Goal: Transaction & Acquisition: Purchase product/service

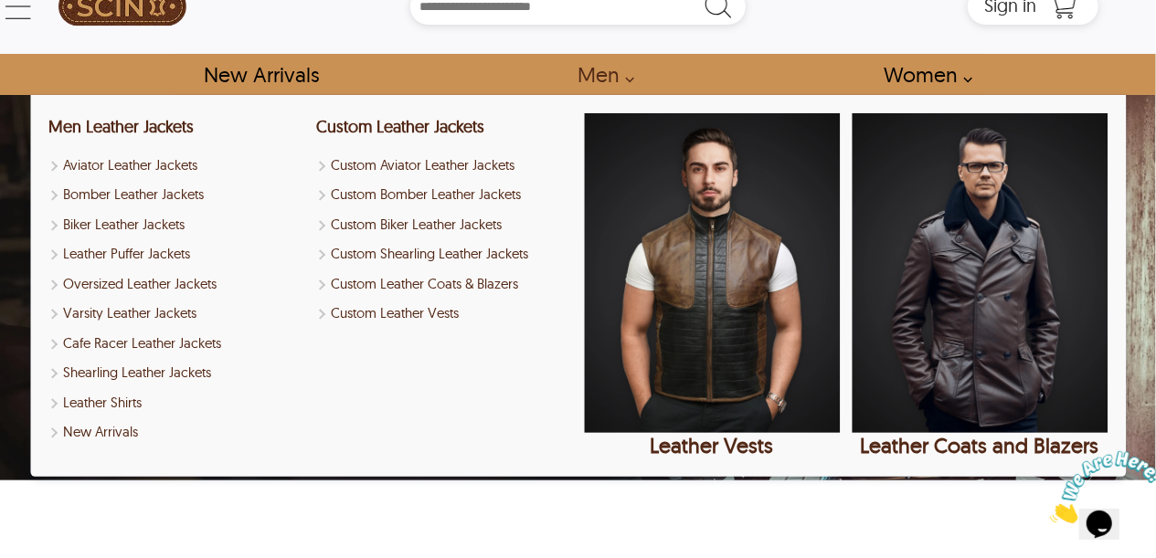
click at [606, 85] on link "Men" at bounding box center [601, 74] width 88 height 41
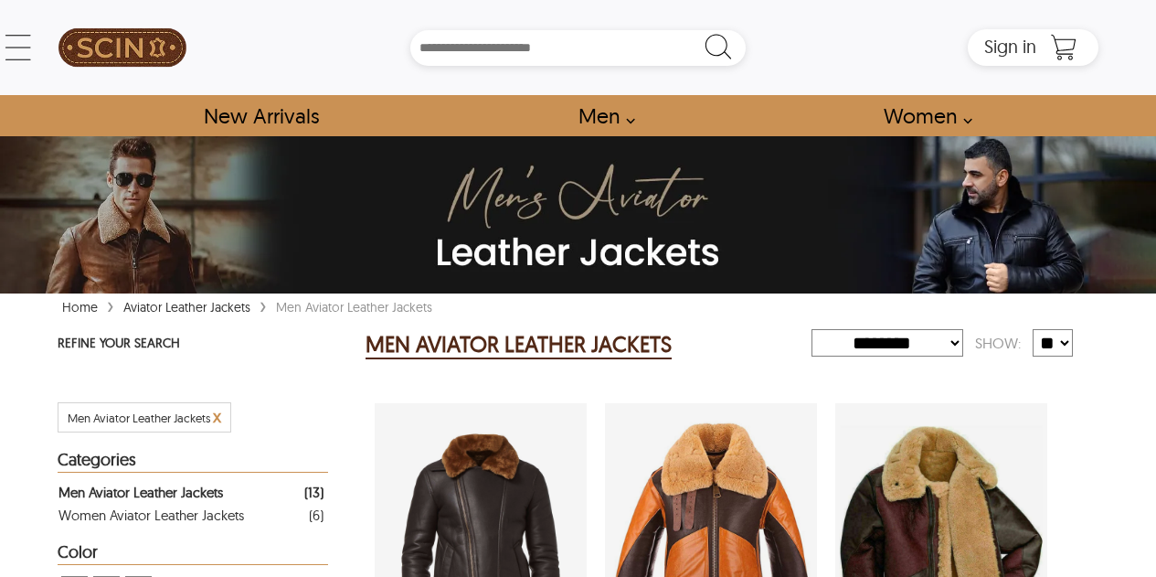
select select "********"
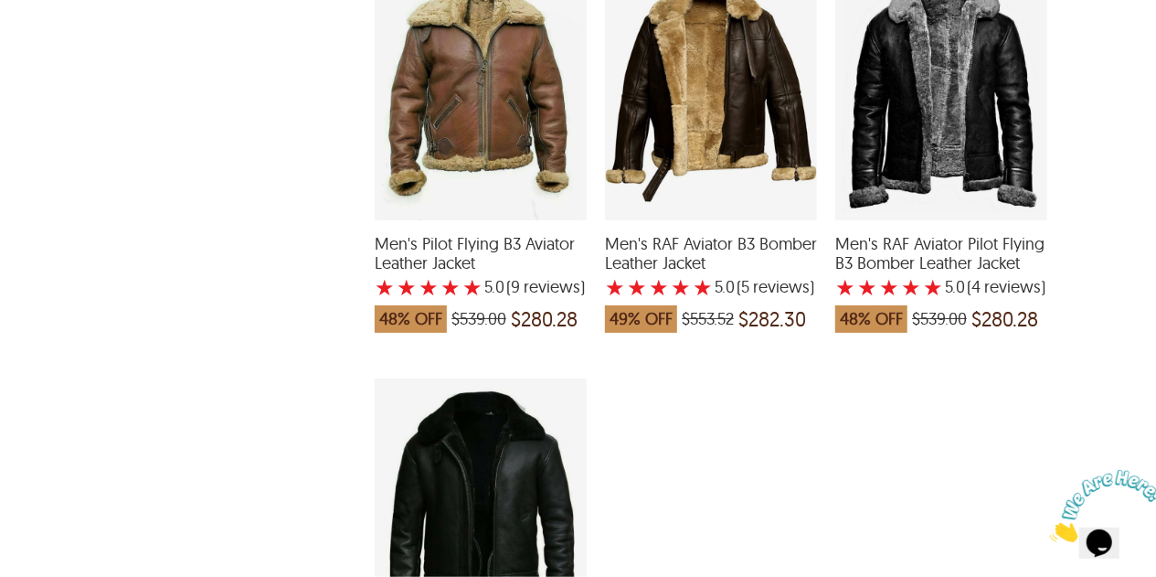
scroll to position [1701, 0]
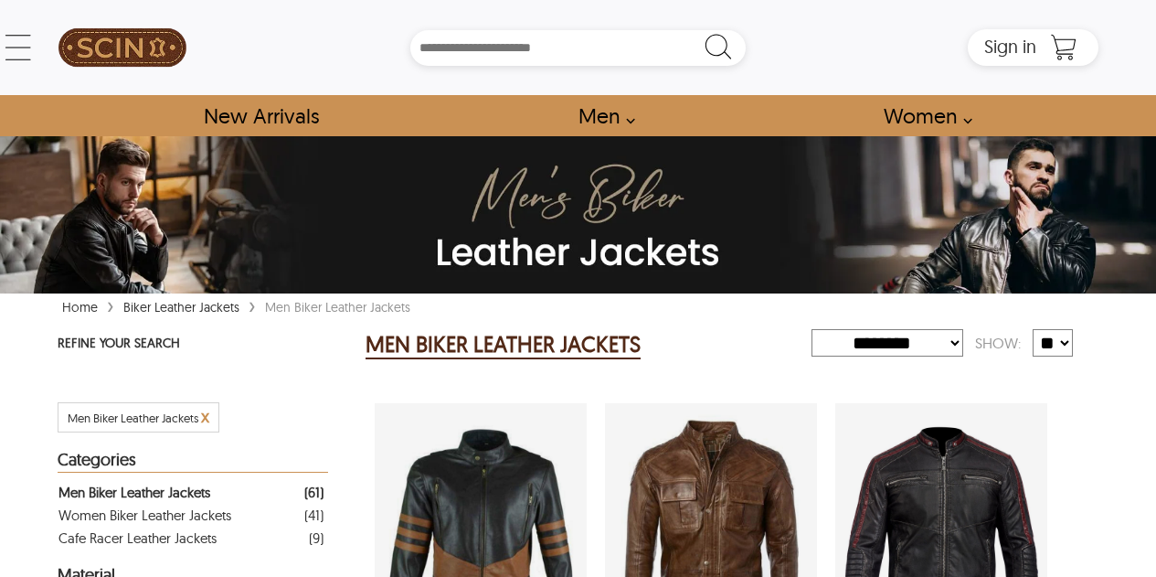
select select "********"
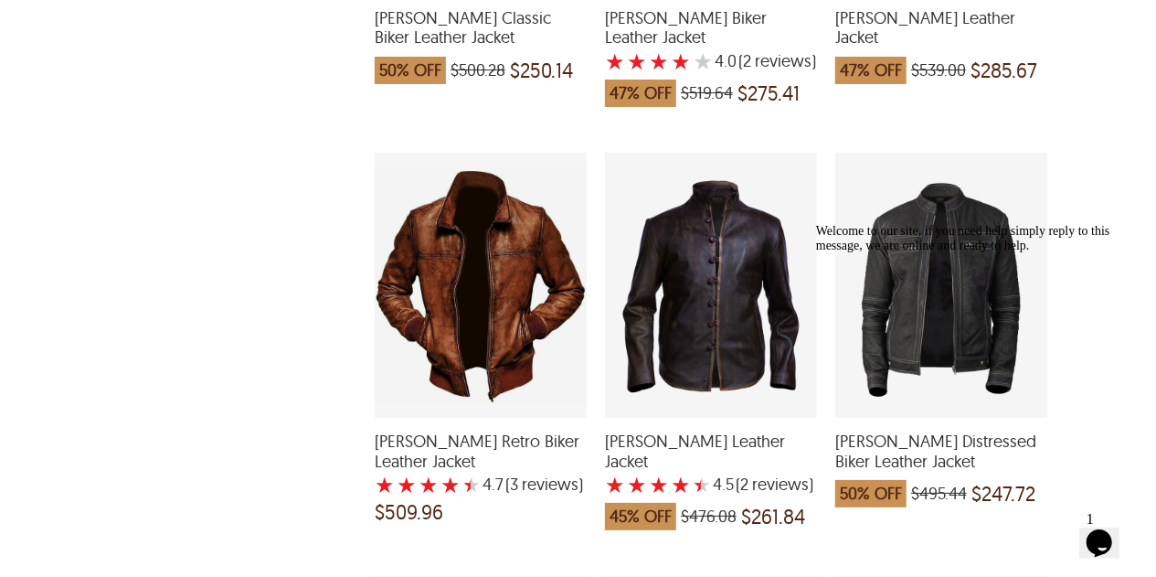
scroll to position [1560, 0]
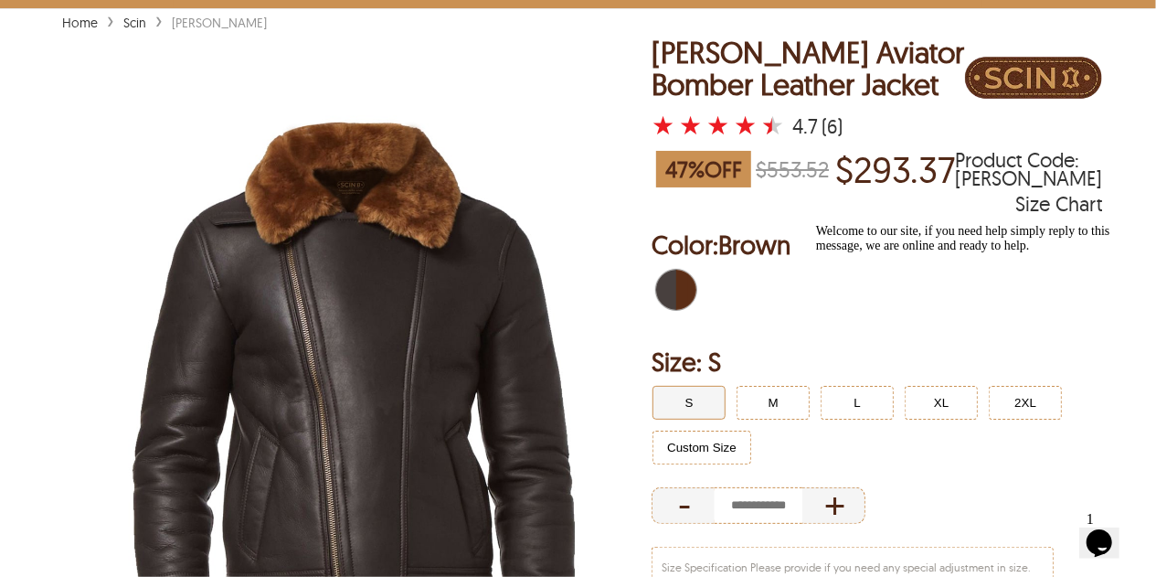
scroll to position [281, 0]
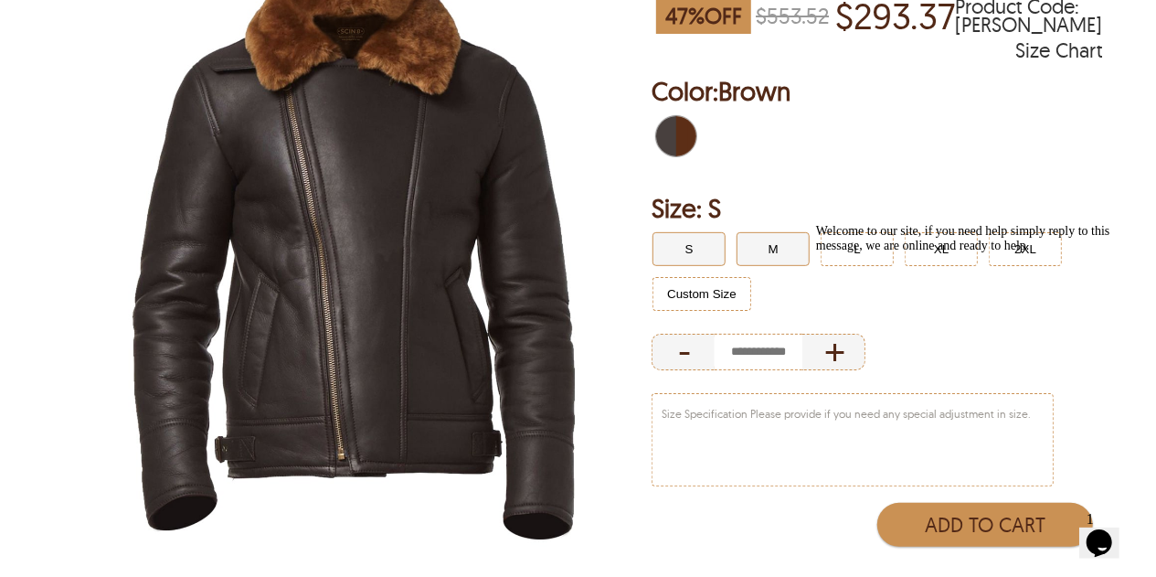
click at [768, 246] on button "M" at bounding box center [772, 249] width 73 height 34
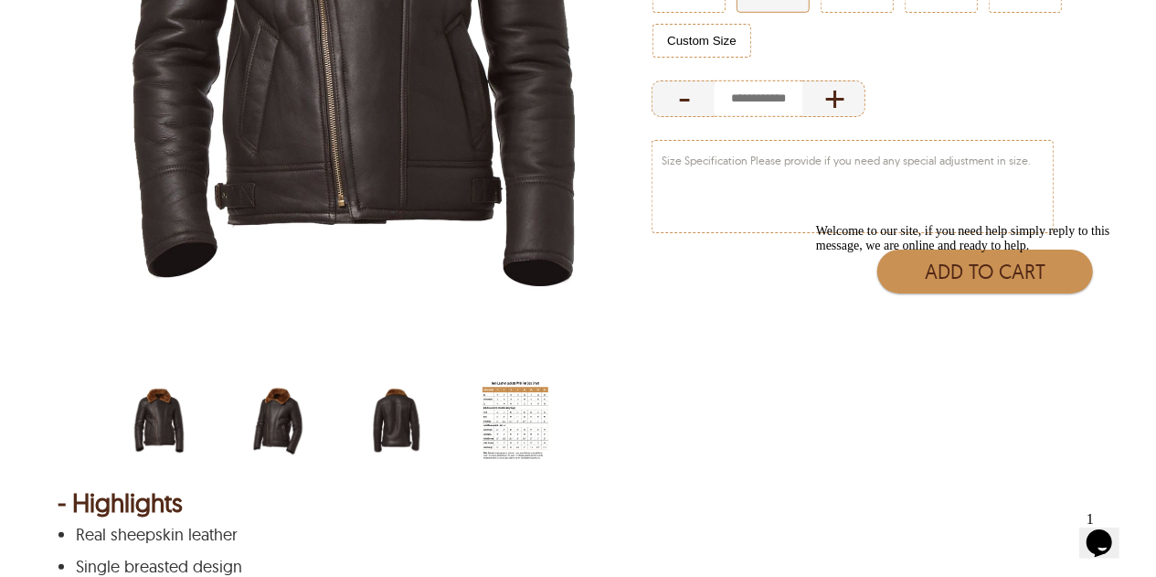
scroll to position [534, 0]
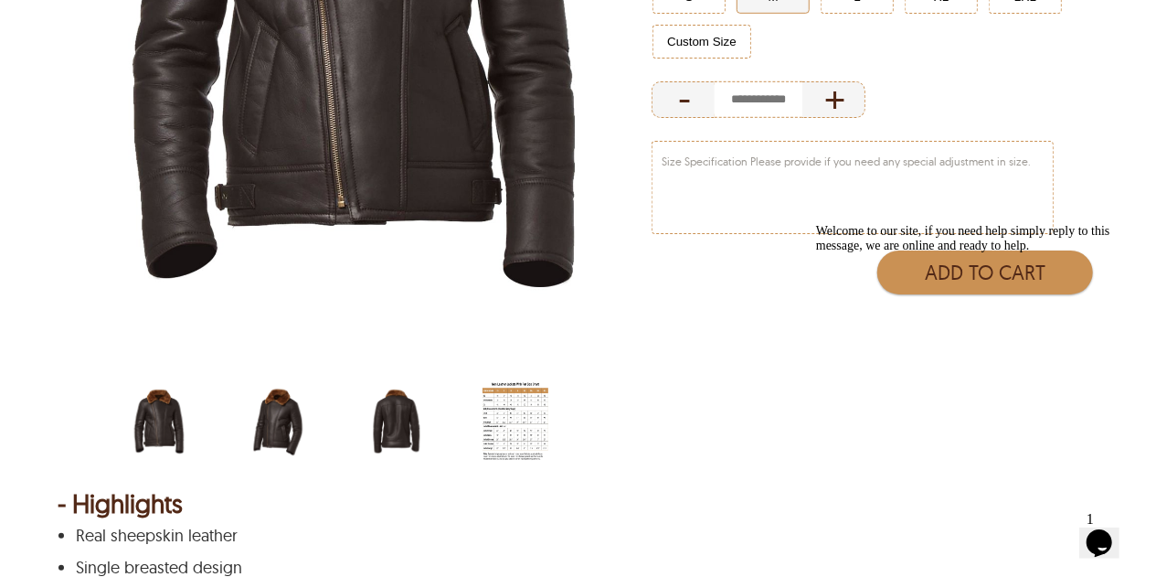
click at [375, 419] on img "cross-zipper-aviator-bomber-jacket-back.jpg" at bounding box center [397, 421] width 66 height 82
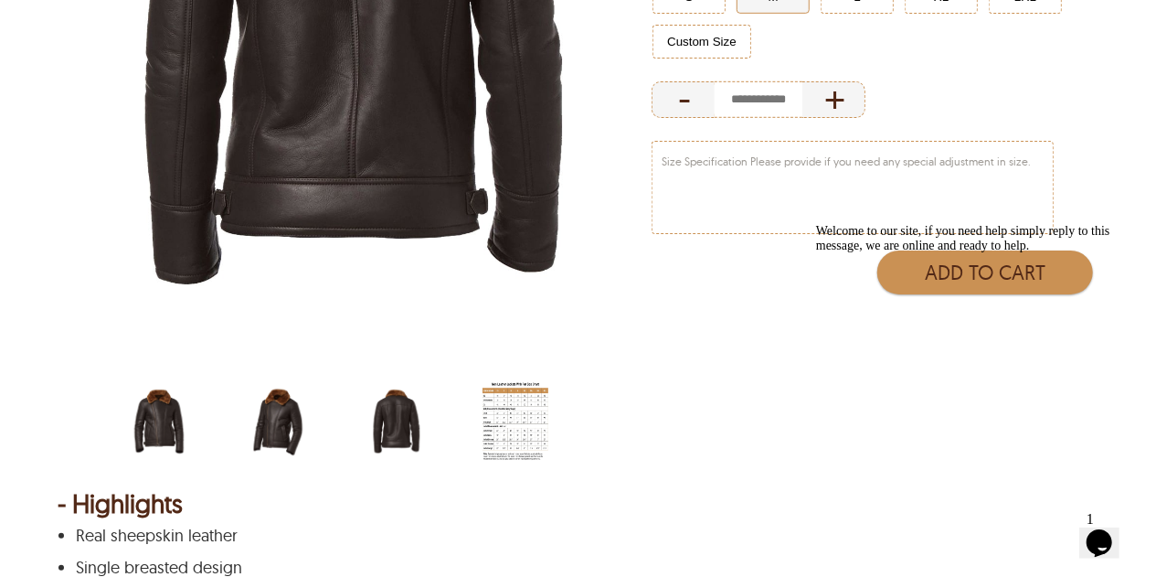
scroll to position [461, 0]
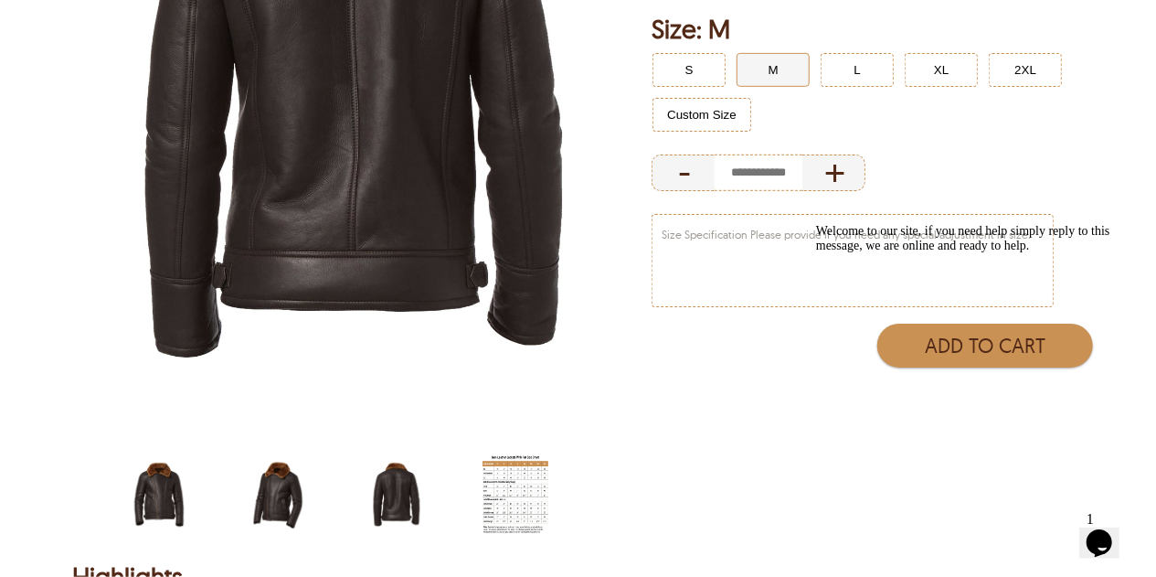
click at [287, 502] on img "cross-zipper-aviator-bomber-jacket-side.jpg" at bounding box center [278, 494] width 66 height 82
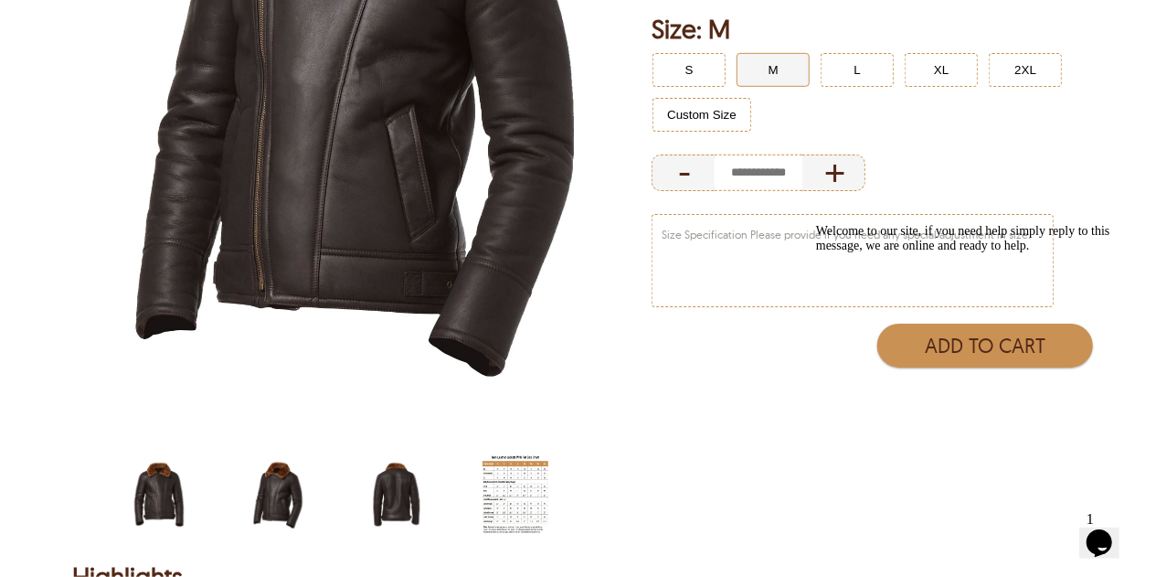
scroll to position [393, 0]
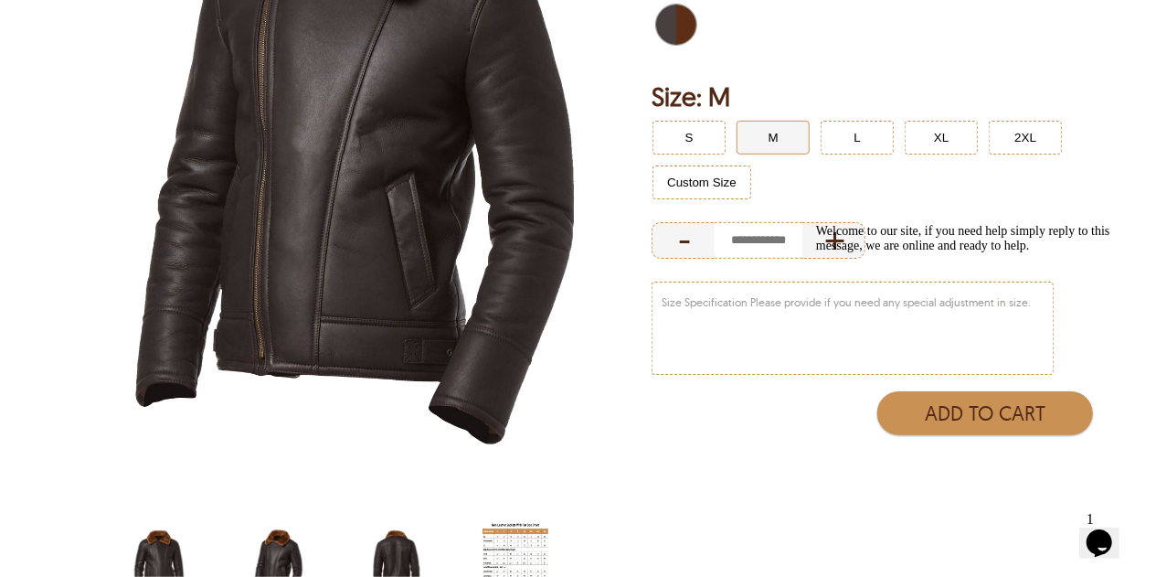
click at [172, 551] on img "cross-zipper-aviator-bomber-jacket.jpg" at bounding box center [159, 562] width 66 height 82
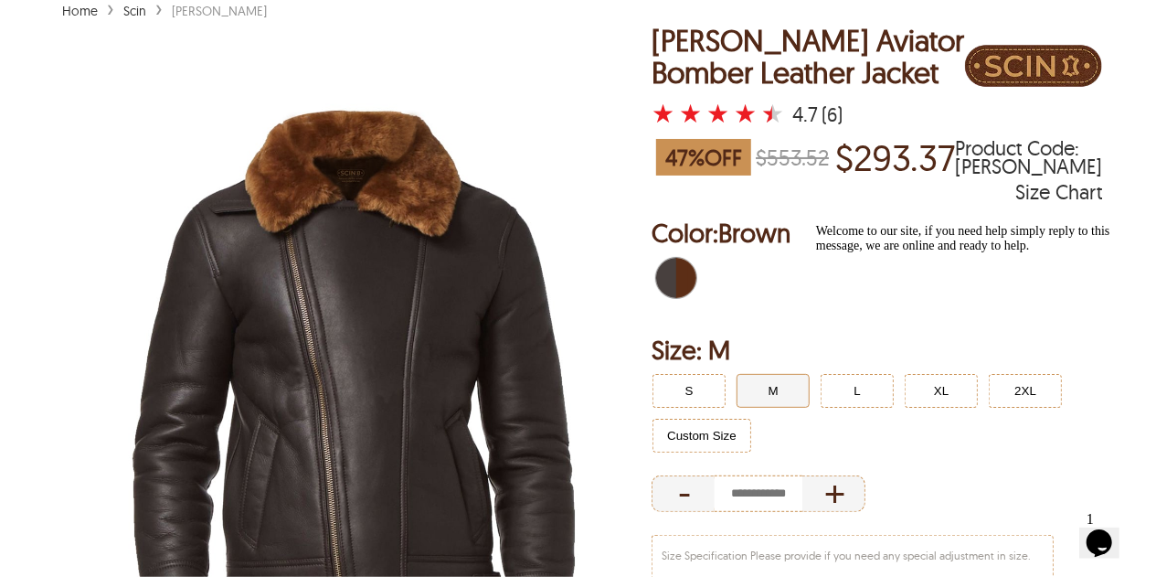
scroll to position [0, 0]
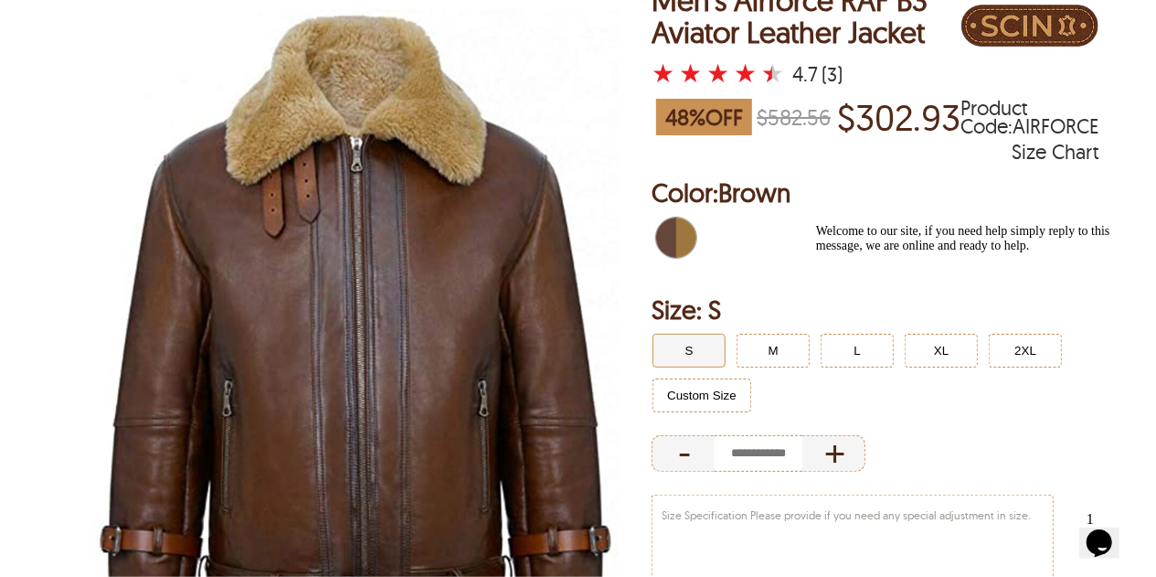
scroll to position [170, 0]
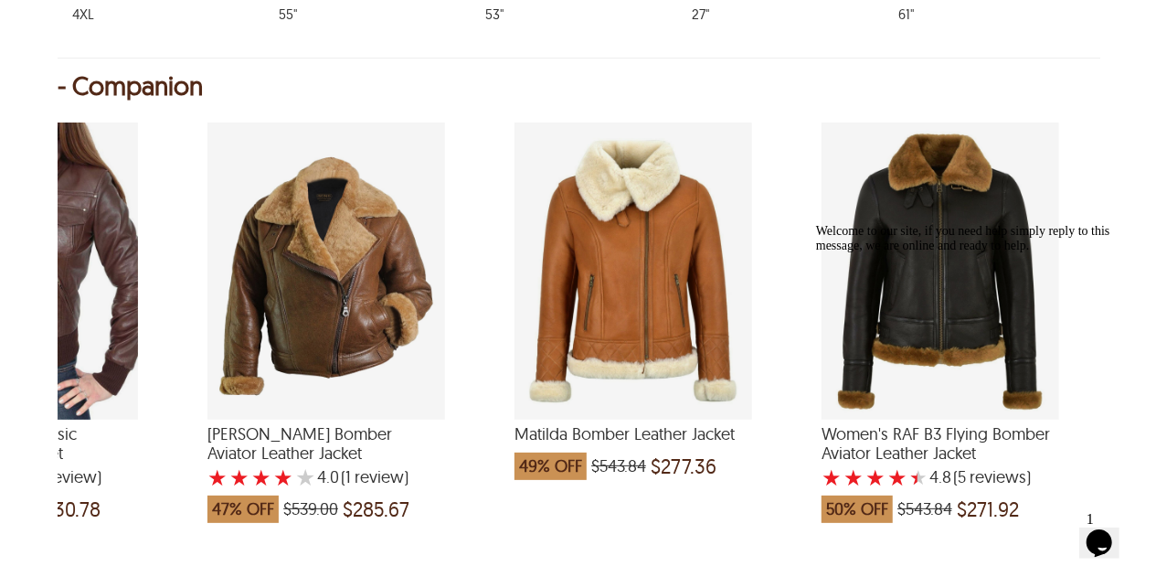
scroll to position [1539, 0]
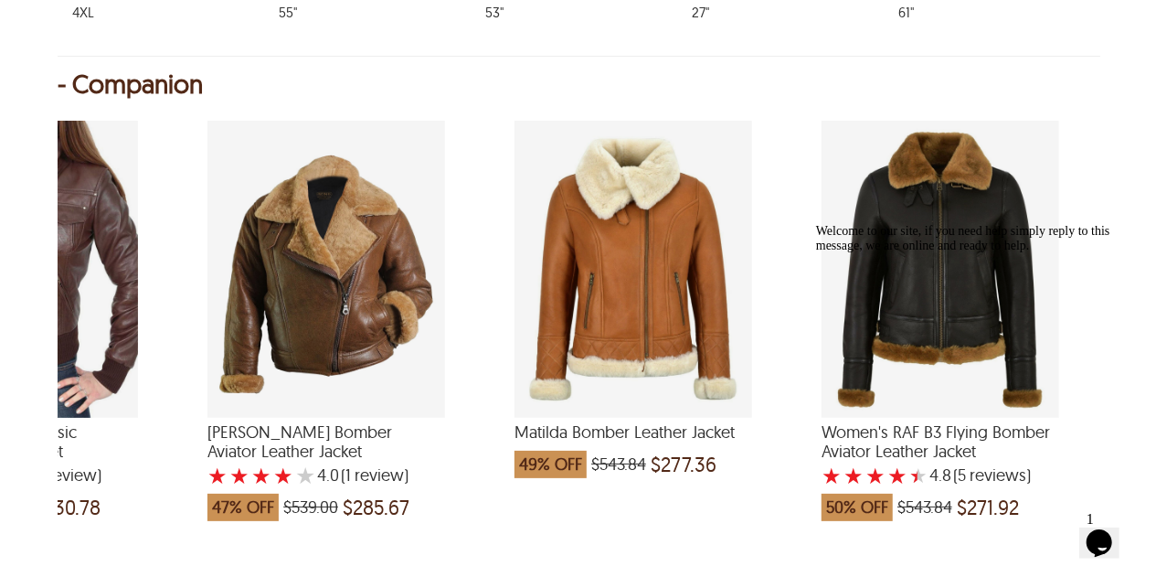
click at [936, 252] on div "Welcome to our site, if you need help simply reply to this message, we are onli…" at bounding box center [979, 237] width 329 height 29
click at [954, 247] on div "Welcome to our site, if you need help simply reply to this message, we are onli…" at bounding box center [979, 237] width 329 height 29
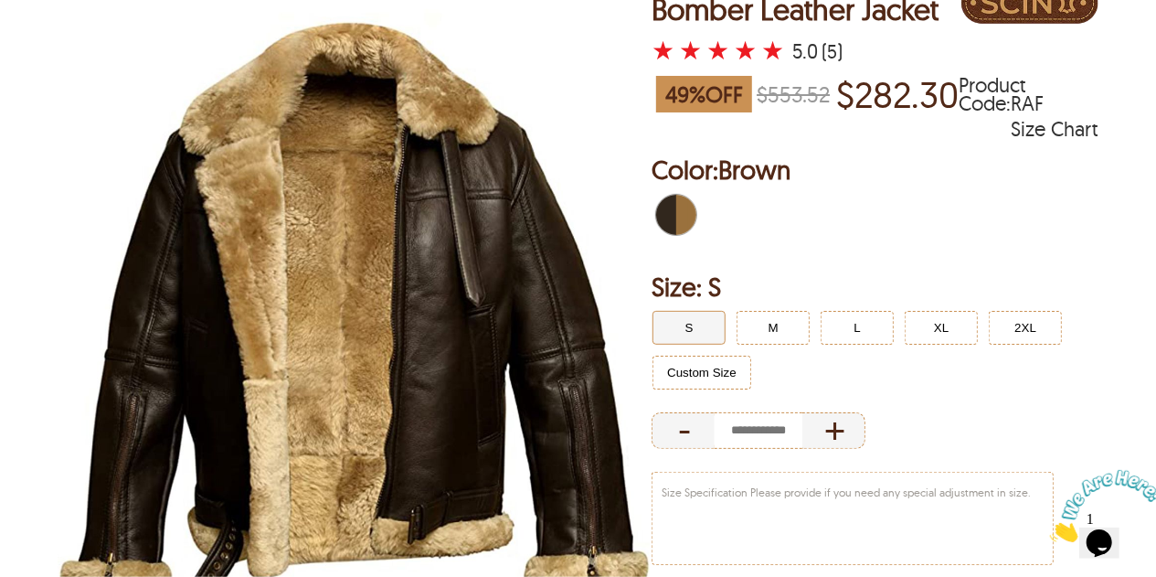
scroll to position [205, 0]
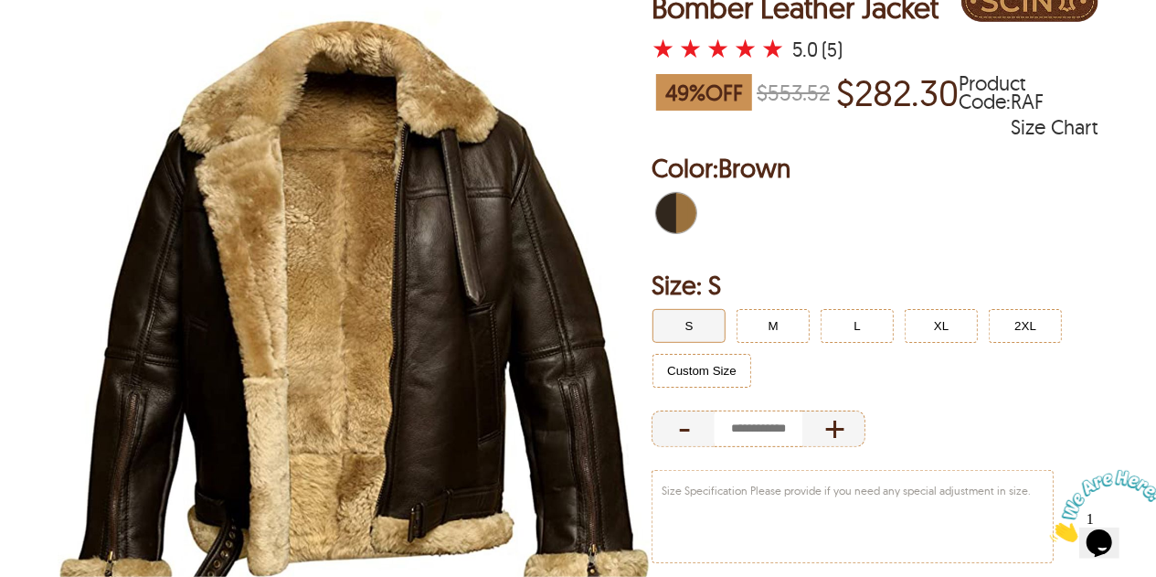
click at [678, 207] on span "Brown" at bounding box center [682, 213] width 12 height 40
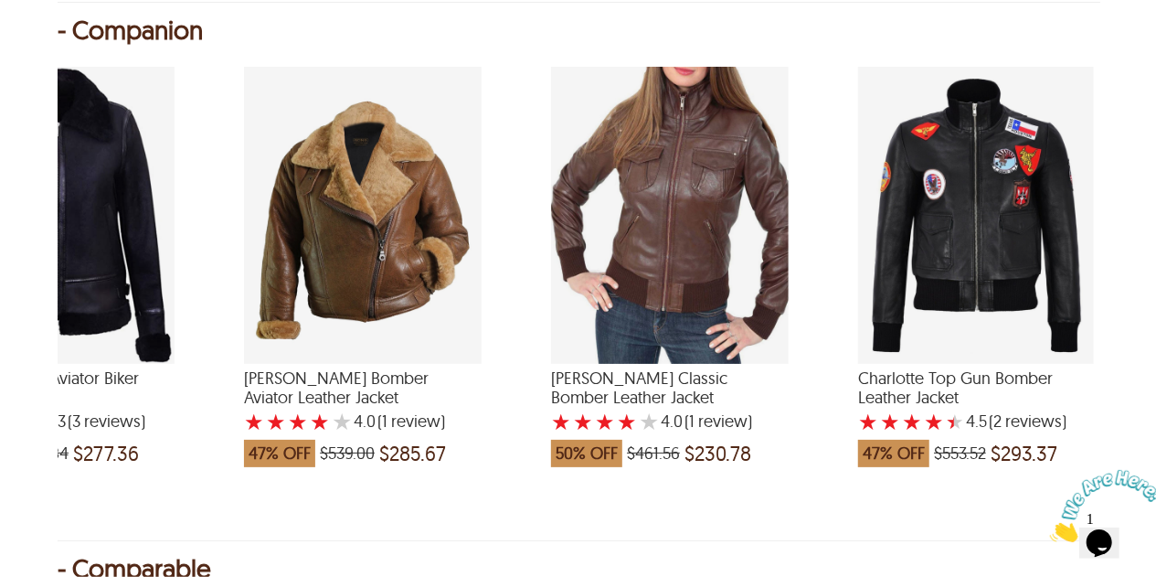
scroll to position [0, 1071]
